Goal: Check status: Check status

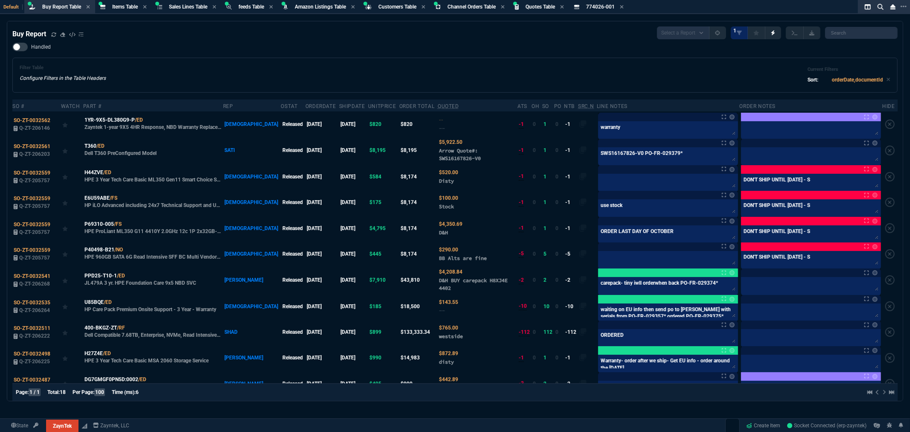
click at [473, 51] on div "Handled Filter Table Configure Filters in the Table Headers Current Filters Sor…" at bounding box center [454, 68] width 885 height 50
click at [186, 44] on div "Handled Filter Table Configure Filters in the Table Headers Current Filters Sor…" at bounding box center [454, 68] width 885 height 50
click at [191, 48] on div "Handled Filter Table Configure Filters in the Table Headers Current Filters Sor…" at bounding box center [454, 68] width 885 height 50
click at [240, 49] on div "Handled Filter Table Configure Filters in the Table Headers Current Filters Sor…" at bounding box center [454, 68] width 885 height 50
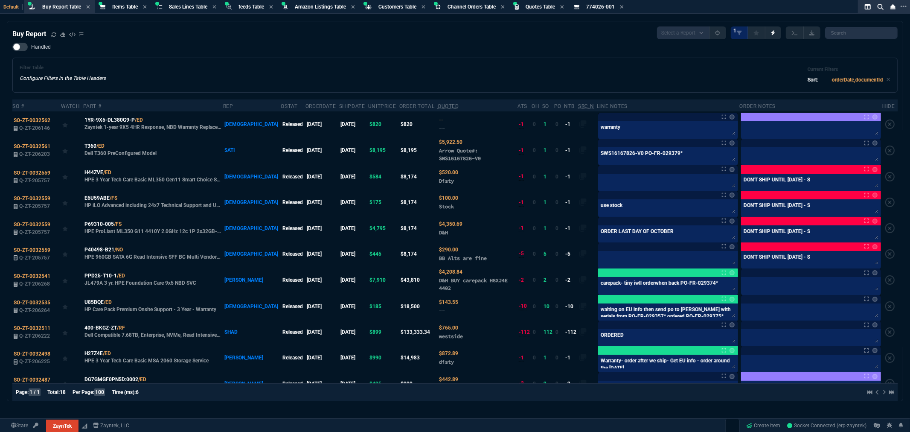
click at [240, 49] on div "Handled Filter Table Configure Filters in the Table Headers Current Filters Sor…" at bounding box center [454, 68] width 885 height 50
click at [458, 48] on div "Handled Filter Table Configure Filters in the Table Headers Current Filters Sor…" at bounding box center [454, 68] width 885 height 50
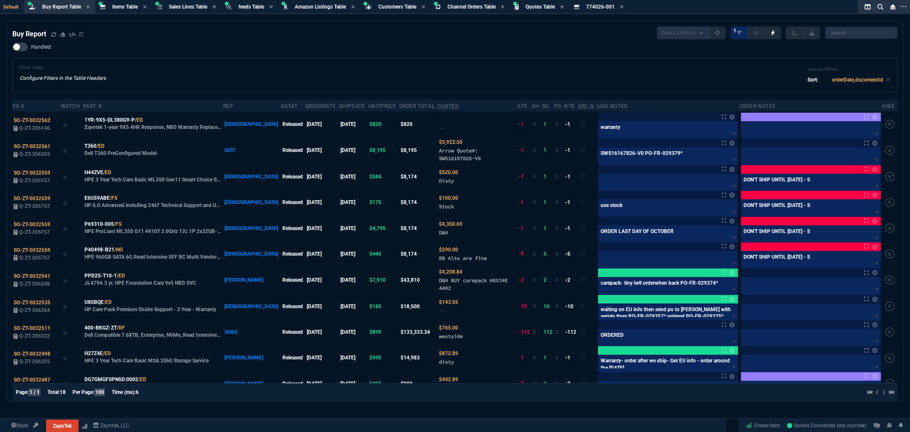
click at [459, 50] on div "Handled Filter Table Configure Filters in the Table Headers Current Filters Sor…" at bounding box center [454, 68] width 885 height 50
drag, startPoint x: 330, startPoint y: 35, endPoint x: 337, endPoint y: 36, distance: 7.8
click at [334, 35] on div "Buy Report Select a Report Not Purchased 1" at bounding box center [454, 32] width 885 height 13
click at [351, 71] on div "Filter Table Configure Filters in the Table Headers Current Filters Sort: order…" at bounding box center [455, 75] width 871 height 20
click at [382, 58] on div "Filter Table Configure Filters in the Table Headers Current Filters Sort: order…" at bounding box center [454, 75] width 885 height 35
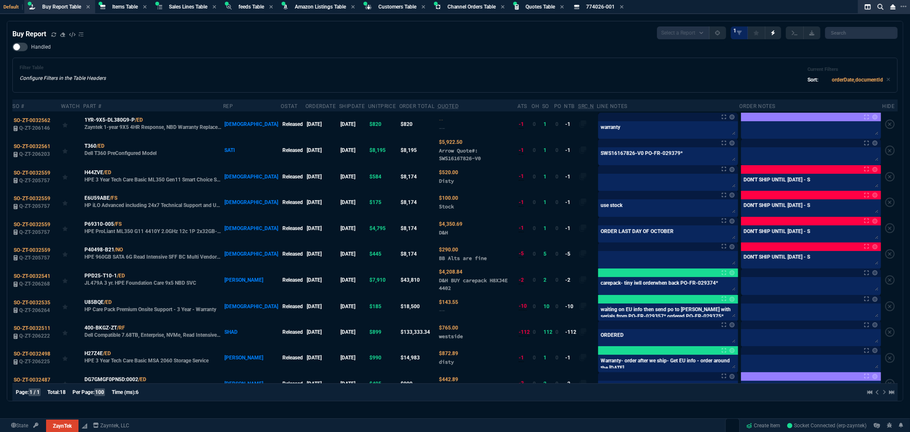
click at [237, 66] on div "Filter Table Configure Filters in the Table Headers Current Filters Sort: order…" at bounding box center [455, 75] width 871 height 20
click at [54, 33] on icon at bounding box center [53, 34] width 5 height 5
click at [211, 46] on div "Handled Filter Table Configure Filters in the Table Headers Current Filters Sor…" at bounding box center [454, 68] width 885 height 50
click at [484, 58] on div "Filter Table Configure Filters in the Table Headers Current Filters Sort: order…" at bounding box center [454, 75] width 885 height 35
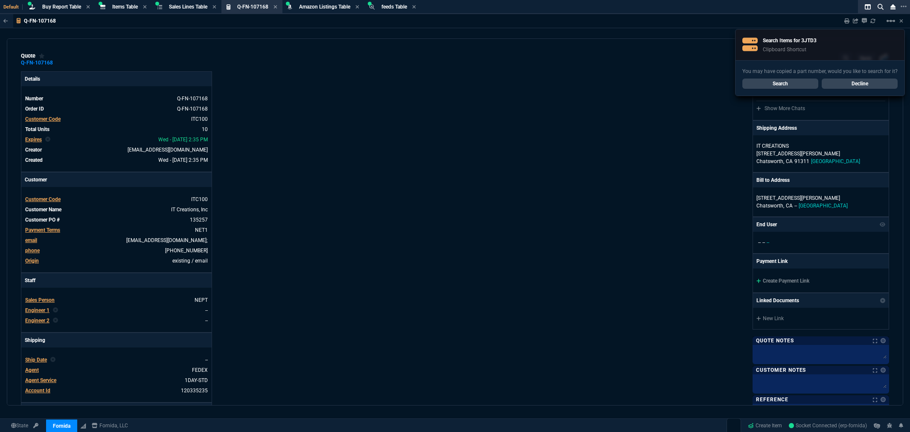
select select "5: [PERSON_NAME]"
click at [785, 84] on link "Search" at bounding box center [780, 83] width 76 height 10
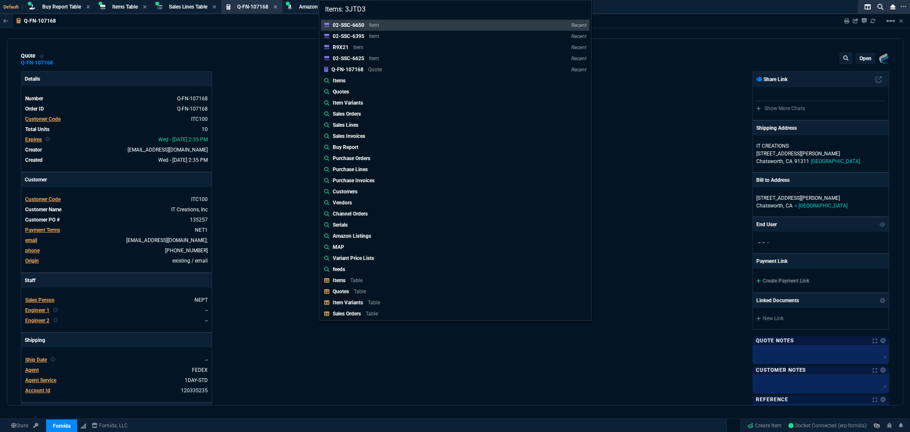
scroll to position [338, 0]
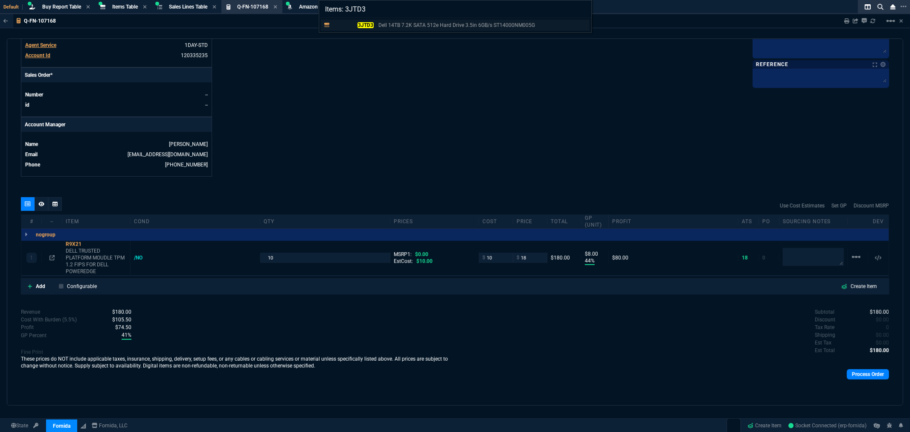
click at [361, 23] on mark "3JTD3" at bounding box center [365, 25] width 16 height 6
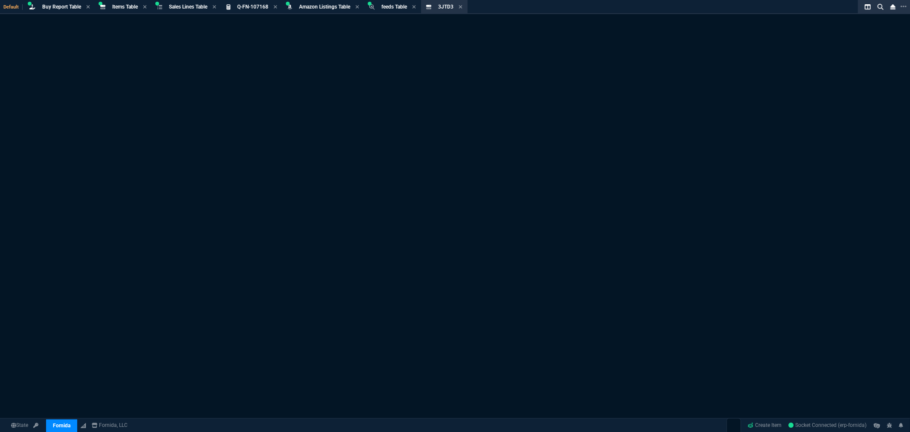
click at [365, 23] on div "Item Not Found. 3JTD3 It may have been deleted." at bounding box center [455, 237] width 910 height 446
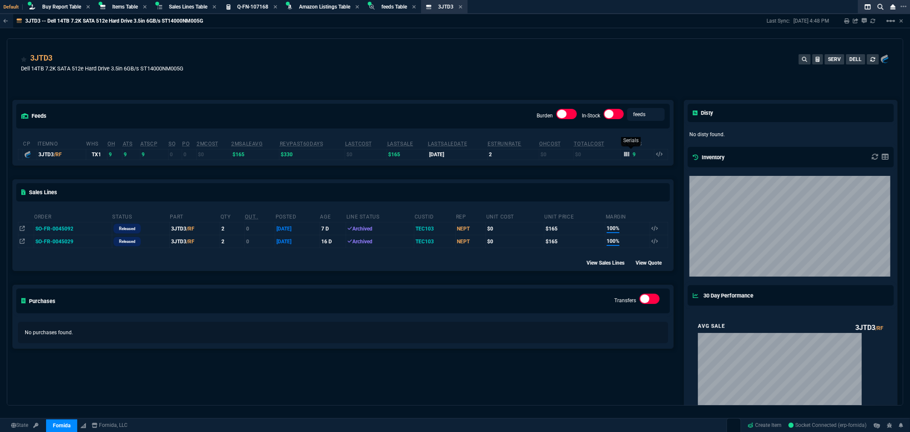
click at [624, 154] on icon at bounding box center [626, 153] width 5 height 5
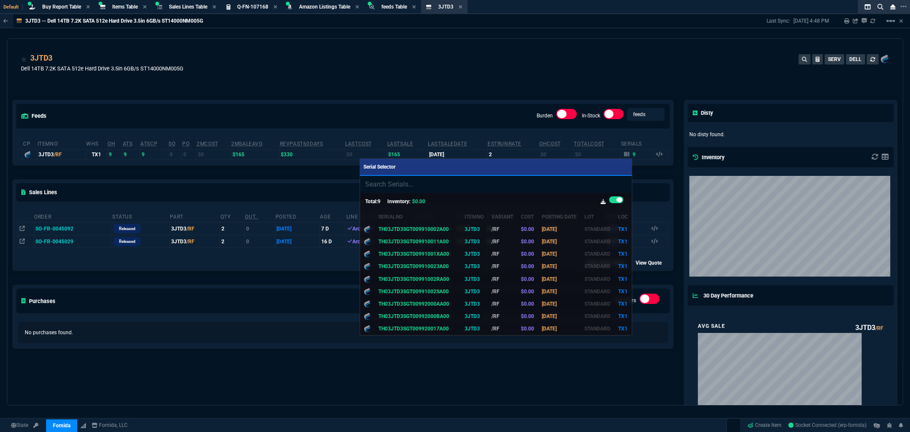
click at [490, 55] on div at bounding box center [455, 216] width 910 height 432
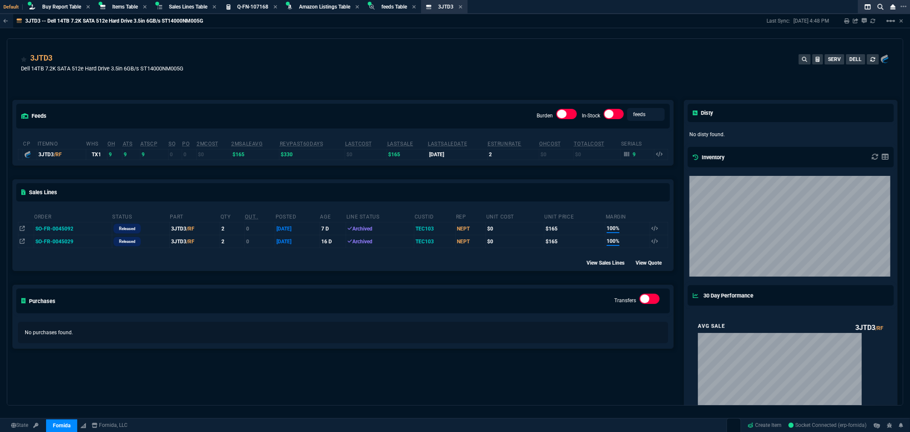
click at [469, 87] on div "feeds Burden In-Stock feeds prices cp ItemNo WHS OH ATS ATSCP SO PO 2MCost 2MSa…" at bounding box center [342, 393] width 671 height 624
click at [888, 20] on mat-icon "linear_scale" at bounding box center [890, 21] width 10 height 10
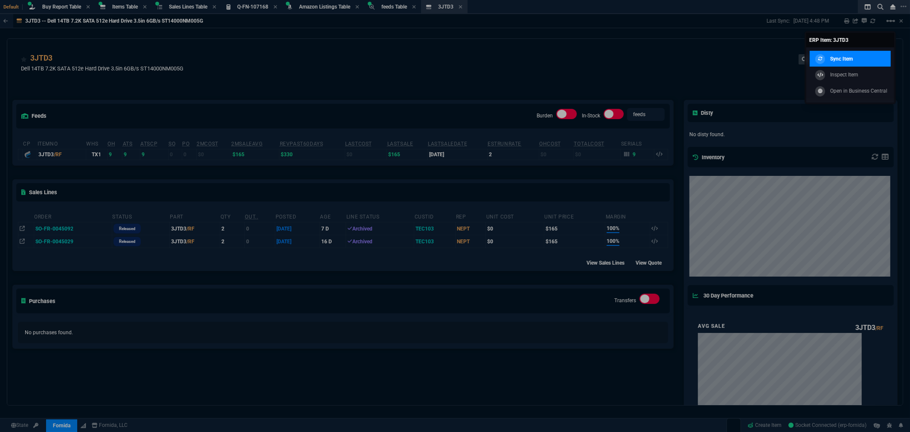
click at [849, 58] on p "Sync Item" at bounding box center [841, 59] width 23 height 8
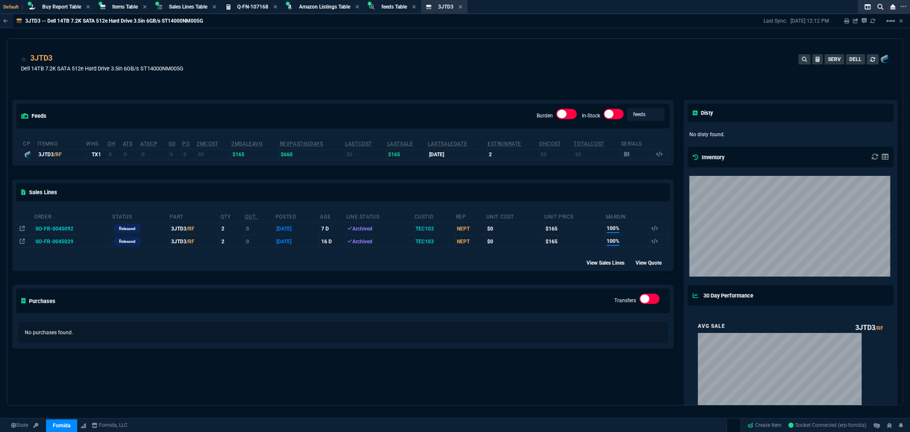
drag, startPoint x: 415, startPoint y: 73, endPoint x: 415, endPoint y: 57, distance: 16.2
click at [415, 73] on div "3JTD3 Dell 14TB 7.2K SATA 512e Hard Drive 3.5in 6GB/s ST14000NM005G SERV DELL" at bounding box center [455, 67] width 868 height 30
click at [121, 2] on div "Items Table Item" at bounding box center [123, 7] width 53 height 11
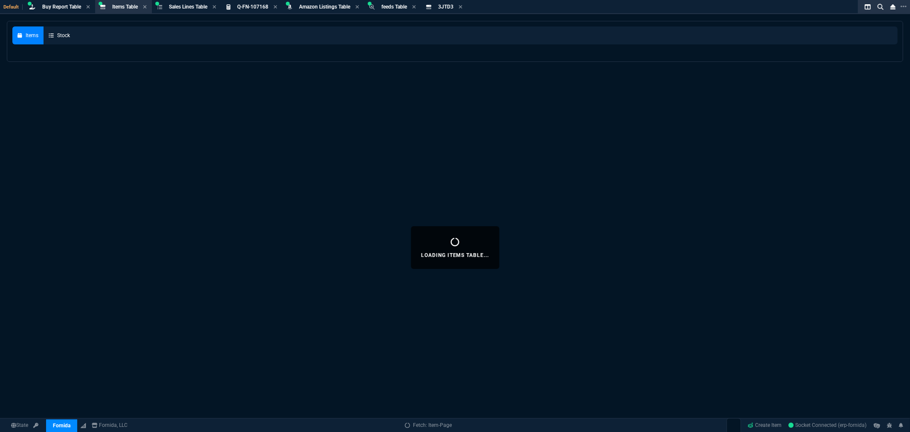
select select
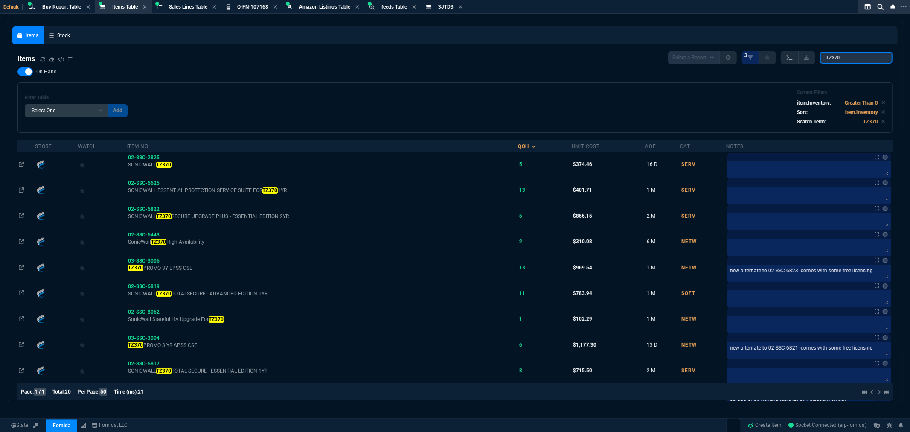
drag, startPoint x: 851, startPoint y: 56, endPoint x: 797, endPoint y: 56, distance: 54.2
click at [804, 56] on div "Select a Report NEW QUERY 3 TZ370" at bounding box center [780, 57] width 224 height 13
paste input "1WMVC"
type input "1WMVC"
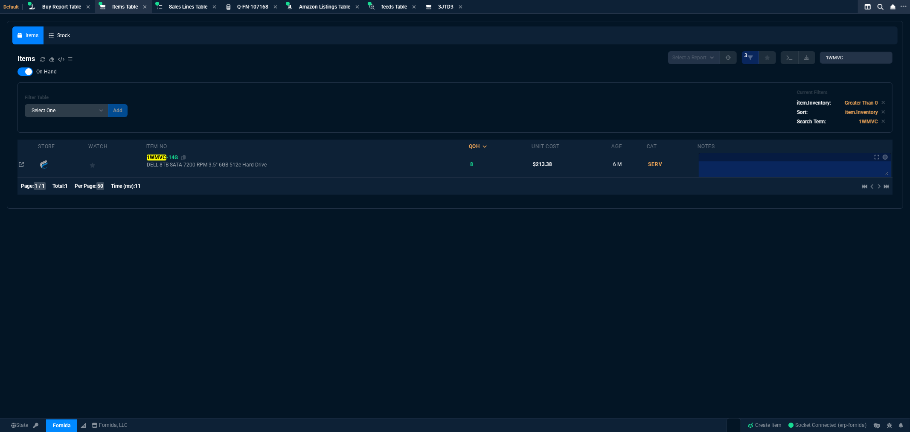
click at [163, 157] on mark "1WMVC" at bounding box center [157, 157] width 20 height 6
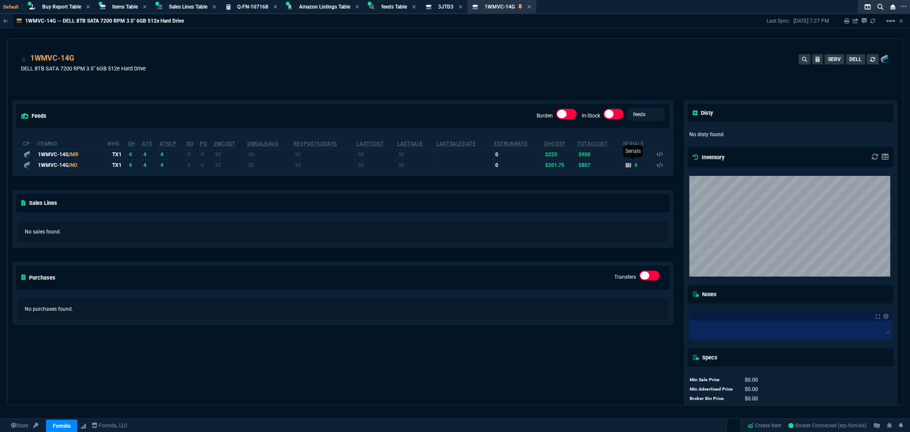
click at [626, 163] on icon at bounding box center [628, 165] width 5 height 5
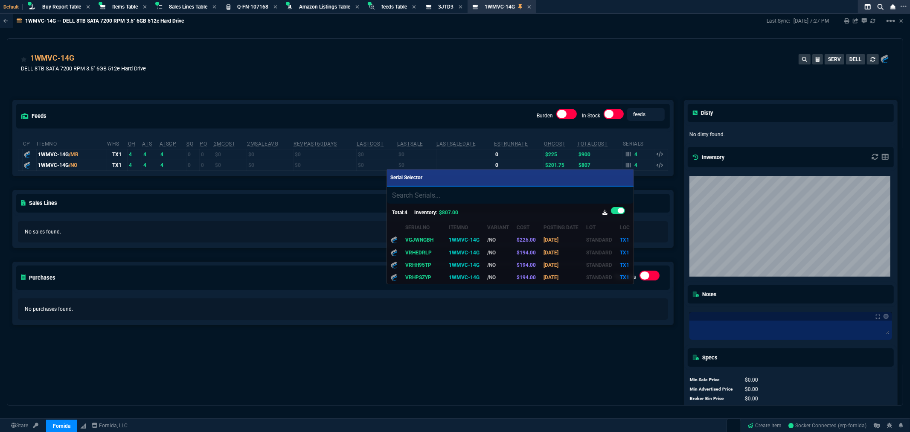
click at [622, 154] on div at bounding box center [455, 216] width 910 height 432
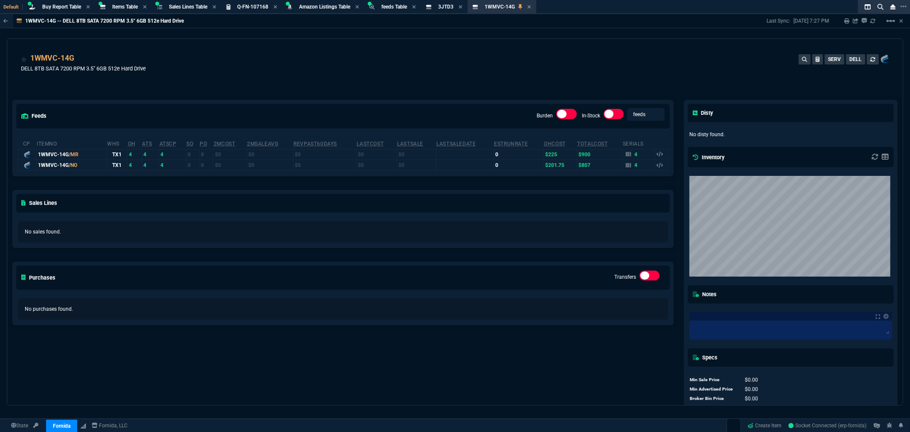
click at [626, 154] on icon at bounding box center [628, 154] width 5 height 5
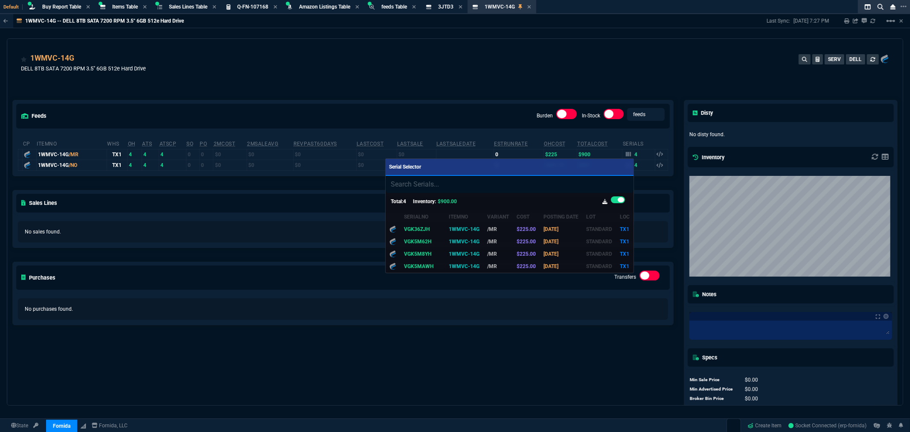
click at [440, 93] on div at bounding box center [455, 216] width 910 height 432
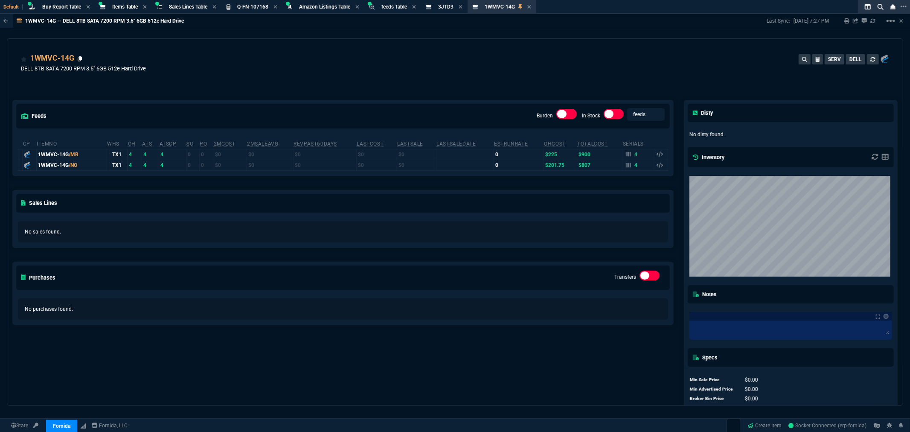
click at [78, 58] on icon at bounding box center [80, 58] width 5 height 5
click at [521, 83] on div "feeds Burden In-Stock feeds prices cp ItemNo WHS OH ATS ATSCP SO PO 2MCost 2MSa…" at bounding box center [342, 256] width 671 height 351
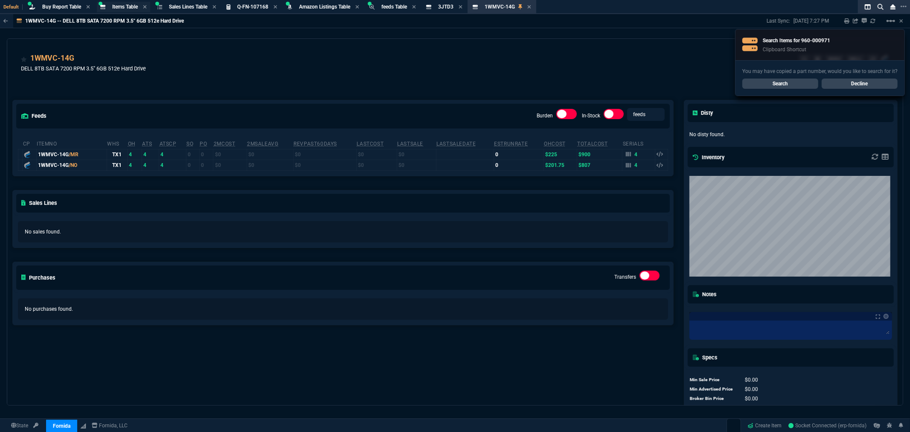
click at [117, 6] on span "Items Table" at bounding box center [125, 7] width 26 height 6
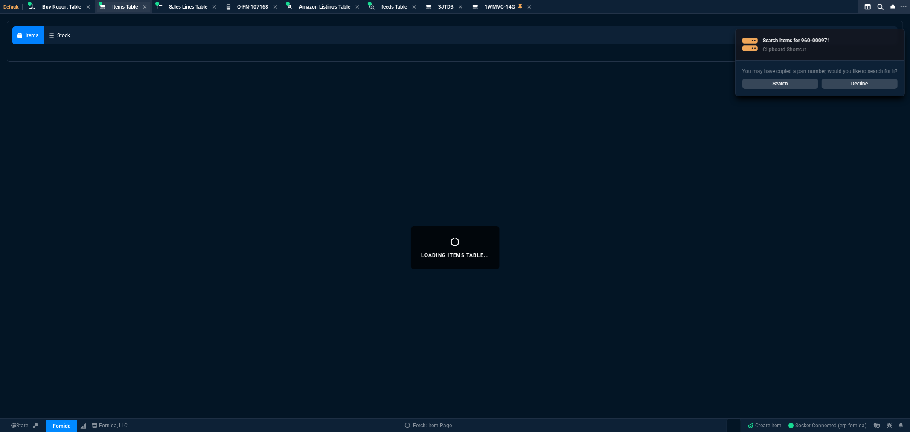
select select
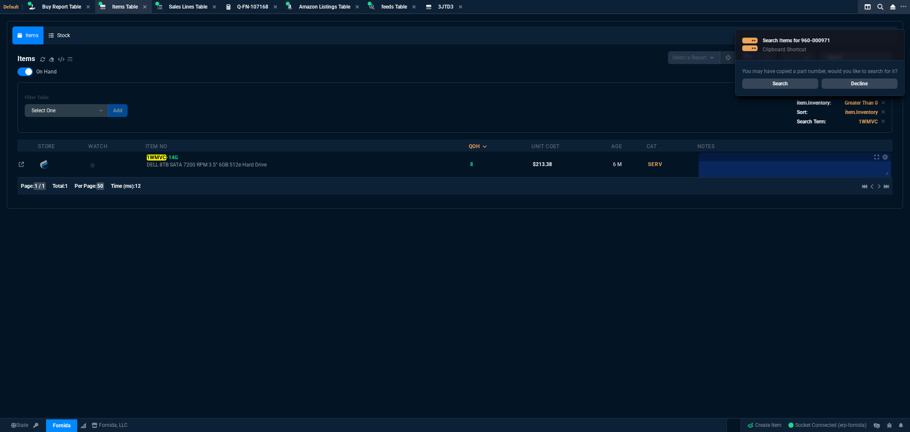
click at [779, 79] on link "Search" at bounding box center [780, 83] width 76 height 10
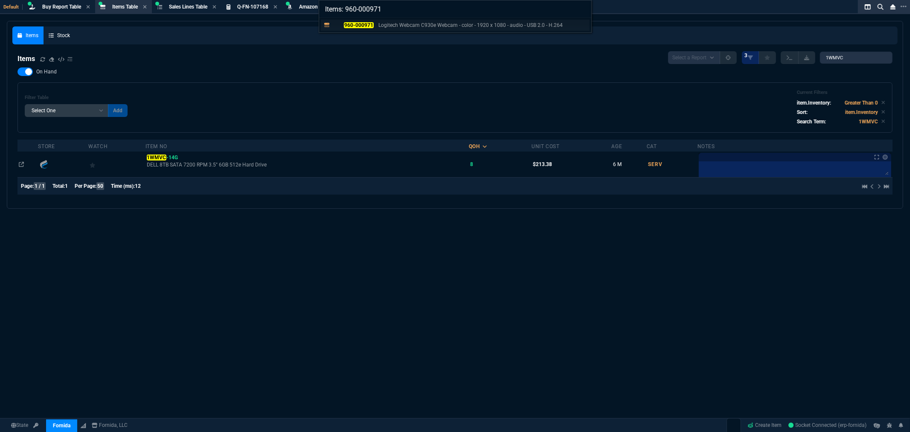
click at [365, 26] on mark "960-000971" at bounding box center [358, 25] width 29 height 6
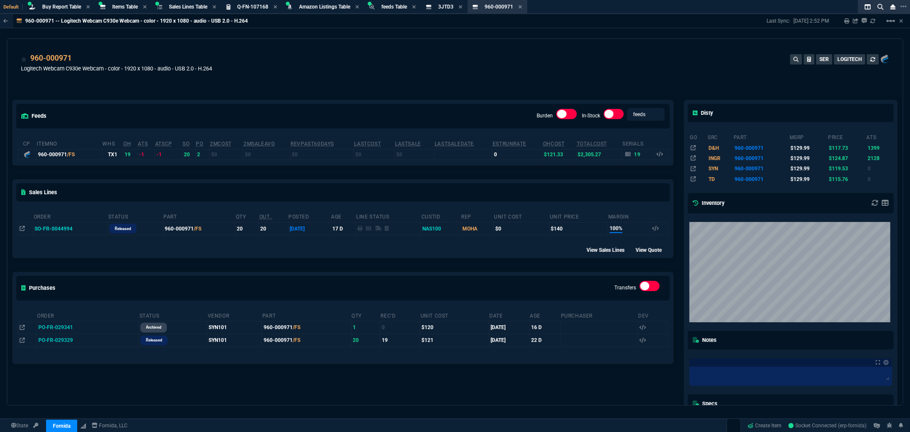
drag, startPoint x: 78, startPoint y: 326, endPoint x: 220, endPoint y: 287, distance: 147.8
click at [78, 326] on icon at bounding box center [78, 327] width 5 height 5
click at [377, 65] on div "960-000971 Logitech Webcam C930e Webcam - color - 1920 x 1080 - audio - USB 2.0…" at bounding box center [455, 67] width 868 height 30
click at [466, 67] on div "960-000971 Logitech Webcam C930e Webcam - color - 1920 x 1080 - audio - USB 2.0…" at bounding box center [455, 67] width 868 height 30
click at [338, 87] on div "feeds Burden In-Stock feeds prices cp ItemNo WHS OH ATS ATSCP SO PO 2MCost 2MSa…" at bounding box center [342, 284] width 671 height 407
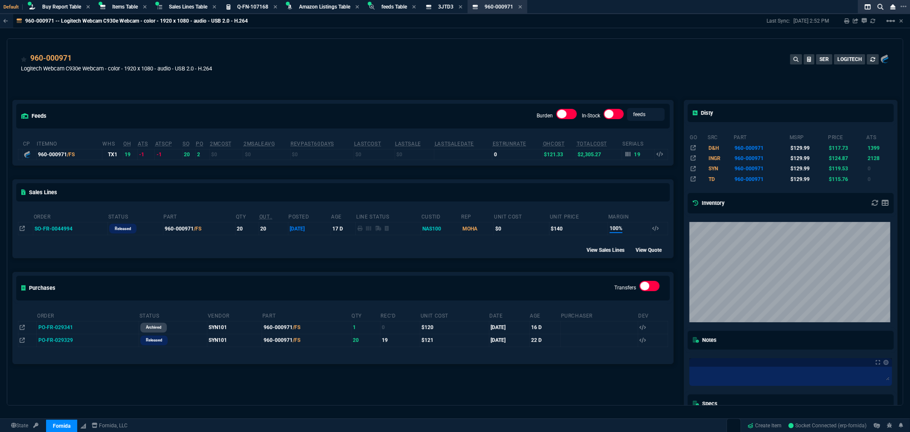
click at [261, 70] on div "960-000971 Logitech Webcam C930e Webcam - color - 1920 x 1080 - audio - USB 2.0…" at bounding box center [455, 67] width 868 height 30
